Goal: Book appointment/travel/reservation

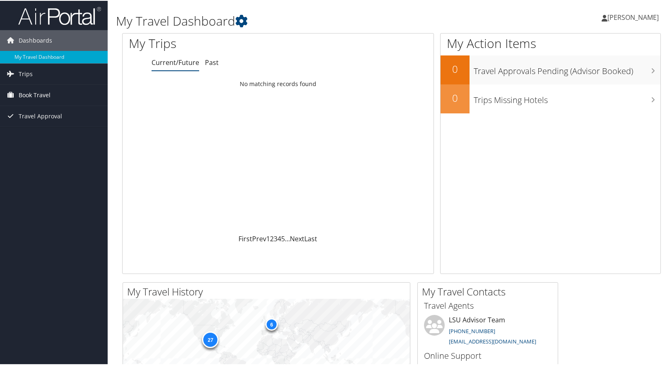
click at [34, 93] on span "Book Travel" at bounding box center [35, 94] width 32 height 21
click at [43, 119] on link "Book/Manage Online Trips" at bounding box center [54, 123] width 108 height 12
